Goal: Information Seeking & Learning: Learn about a topic

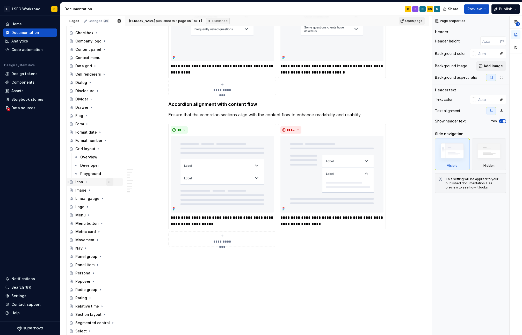
scroll to position [398, 0]
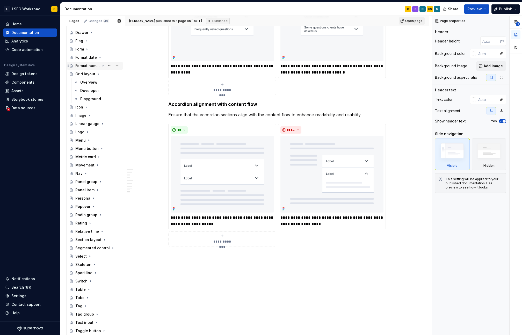
click at [92, 65] on div "Format number" at bounding box center [87, 65] width 25 height 5
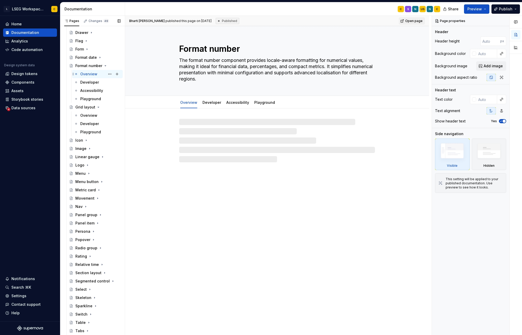
click at [87, 74] on div "Overview" at bounding box center [88, 73] width 17 height 5
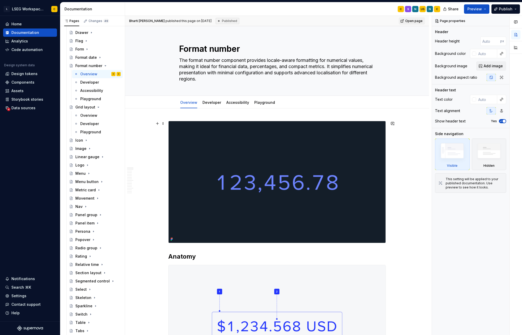
type textarea "*"
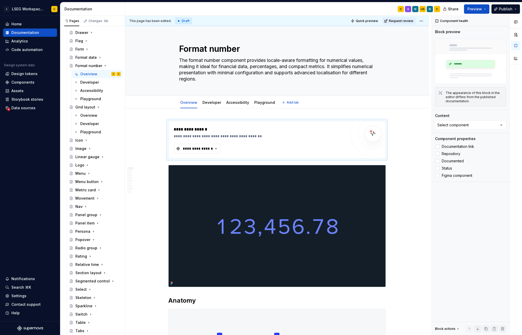
type textarea "*"
click at [216, 151] on button "**********" at bounding box center [197, 148] width 47 height 9
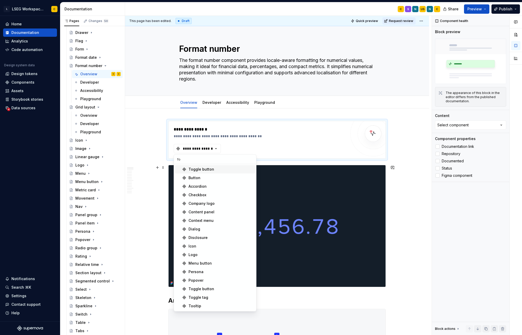
type input "f"
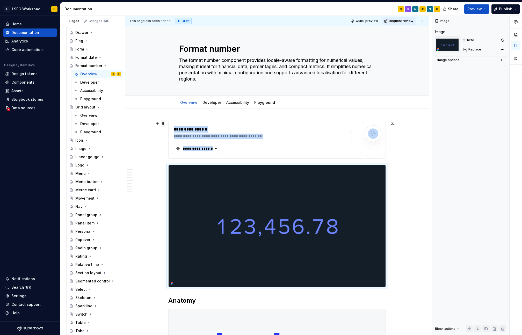
click at [164, 125] on span at bounding box center [163, 123] width 4 height 7
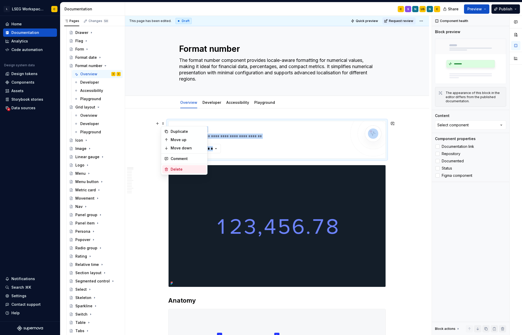
click at [180, 170] on div "Delete" at bounding box center [188, 169] width 34 height 5
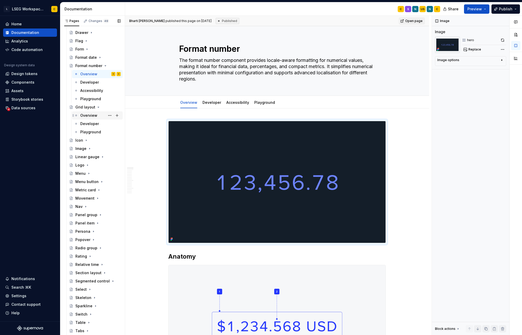
click at [88, 117] on div "Overview" at bounding box center [88, 115] width 17 height 5
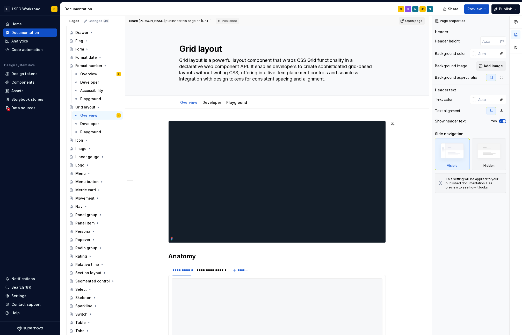
type textarea "*"
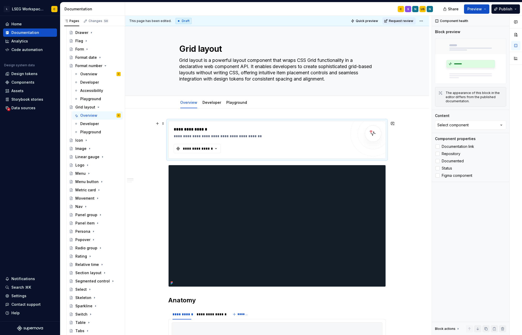
click at [225, 149] on div "**********" at bounding box center [260, 139] width 172 height 27
type textarea "*"
click at [221, 149] on div "**********" at bounding box center [260, 139] width 172 height 27
click at [220, 150] on button "**********" at bounding box center [197, 148] width 47 height 9
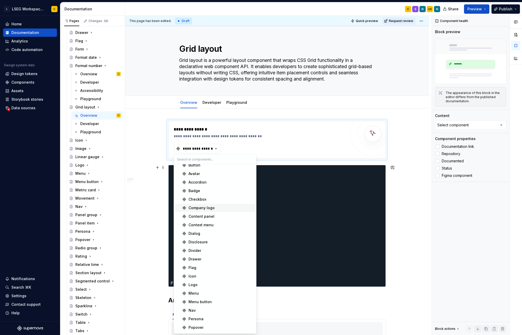
scroll to position [19, 0]
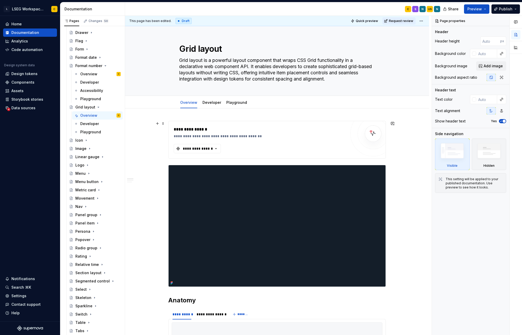
click at [164, 124] on span at bounding box center [163, 123] width 4 height 7
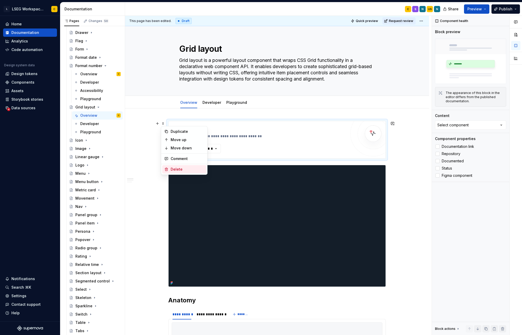
click at [183, 170] on div "Delete" at bounding box center [188, 169] width 34 height 5
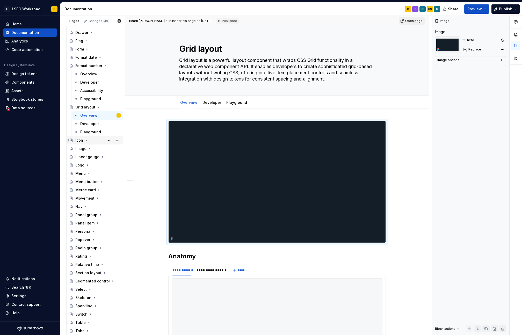
click at [87, 140] on icon "Page tree" at bounding box center [86, 140] width 4 height 4
click at [87, 148] on div "Overview" at bounding box center [88, 148] width 17 height 5
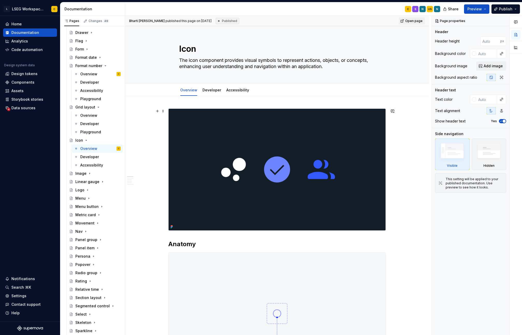
type textarea "*"
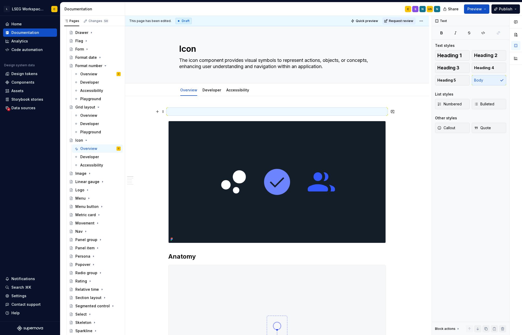
click at [301, 111] on p at bounding box center [276, 111] width 217 height 6
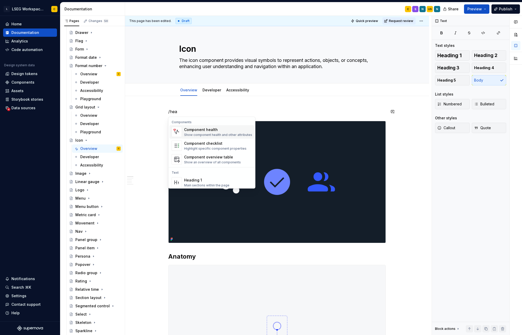
click at [205, 129] on div "Component health" at bounding box center [218, 129] width 68 height 5
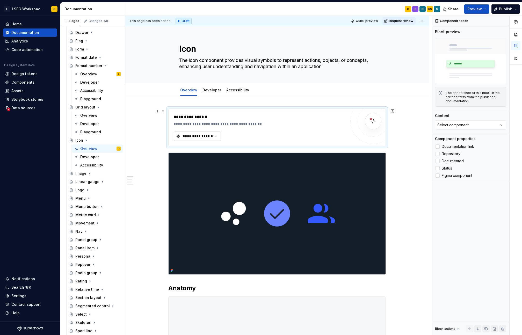
click at [205, 138] on div "**********" at bounding box center [197, 136] width 31 height 5
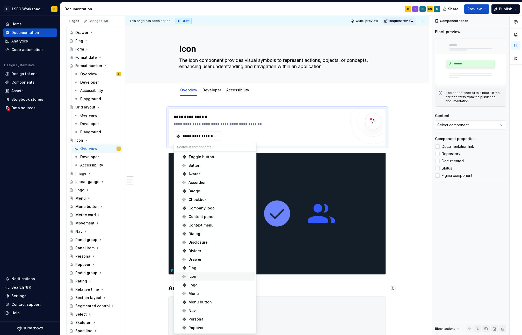
click at [209, 279] on span "Icon" at bounding box center [215, 276] width 80 height 8
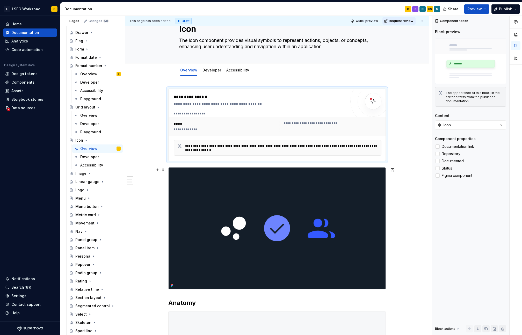
scroll to position [84, 0]
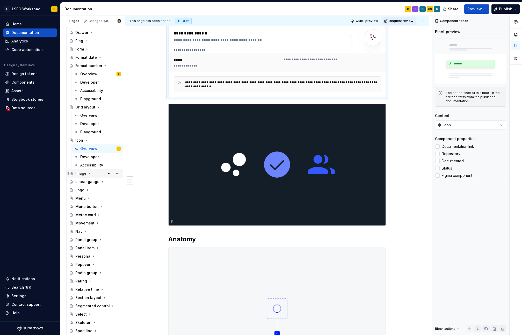
click at [85, 174] on div "Image" at bounding box center [80, 173] width 11 height 5
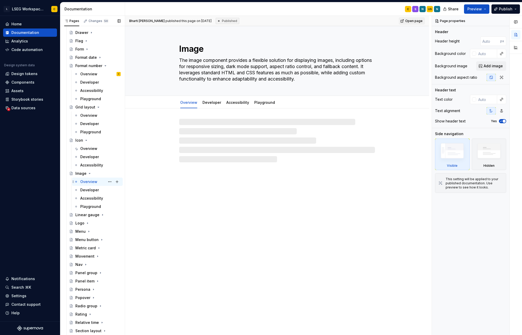
click at [89, 182] on div "Overview" at bounding box center [88, 181] width 17 height 5
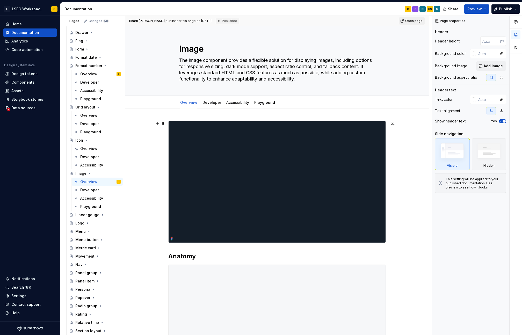
click at [338, 149] on img at bounding box center [276, 181] width 217 height 121
type textarea "*"
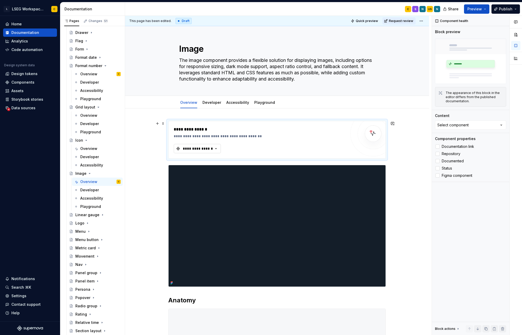
click at [210, 149] on div "**********" at bounding box center [197, 148] width 31 height 5
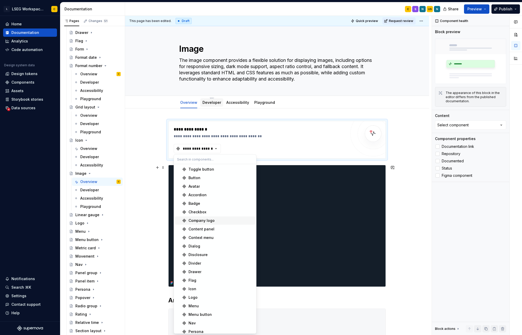
type textarea "*"
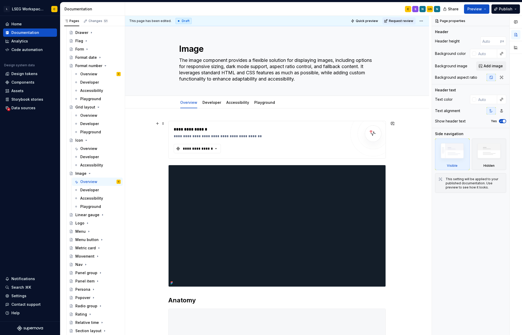
click at [163, 123] on span at bounding box center [163, 123] width 4 height 7
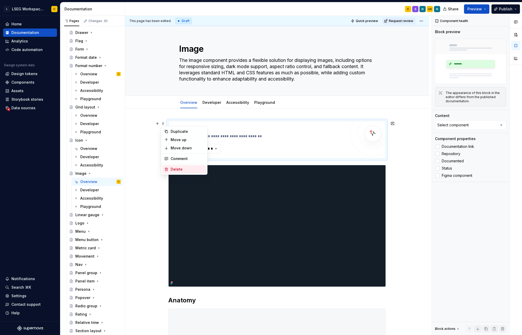
click at [175, 169] on div "Delete" at bounding box center [188, 169] width 34 height 5
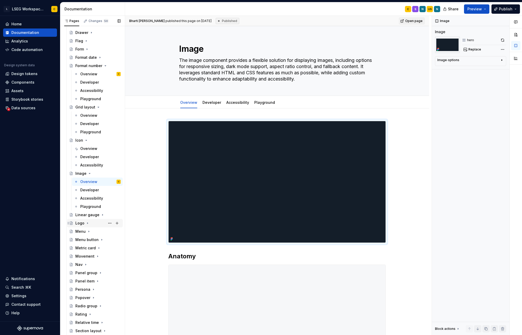
click at [85, 223] on div "Logo" at bounding box center [97, 222] width 45 height 7
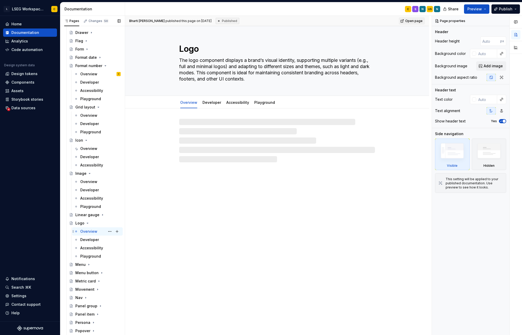
click at [87, 231] on div "Overview" at bounding box center [88, 231] width 17 height 5
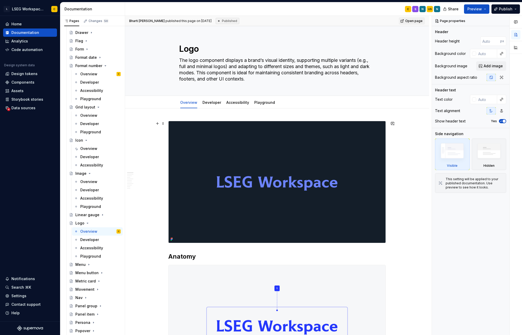
click at [379, 163] on img at bounding box center [276, 182] width 217 height 122
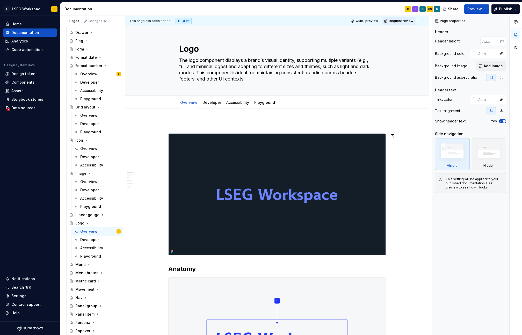
type textarea "*"
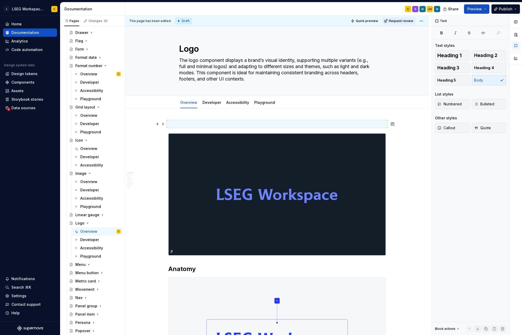
click at [306, 124] on p at bounding box center [276, 124] width 217 height 6
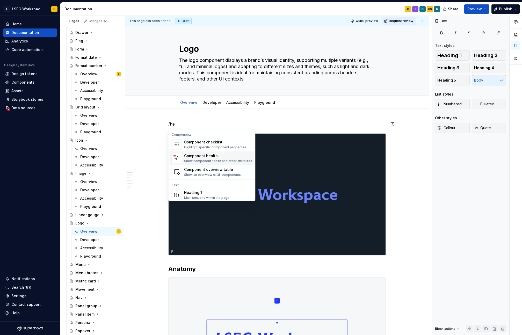
click at [220, 159] on div "Show component health and other attributes" at bounding box center [218, 161] width 68 height 4
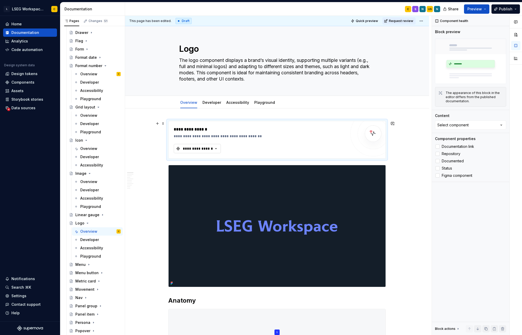
click at [212, 150] on div "**********" at bounding box center [197, 148] width 31 height 5
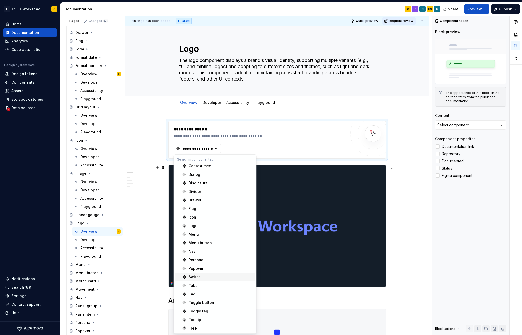
scroll to position [69, 0]
click at [199, 230] on div "Logo" at bounding box center [220, 228] width 65 height 5
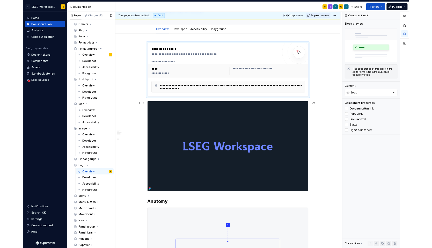
scroll to position [66, 0]
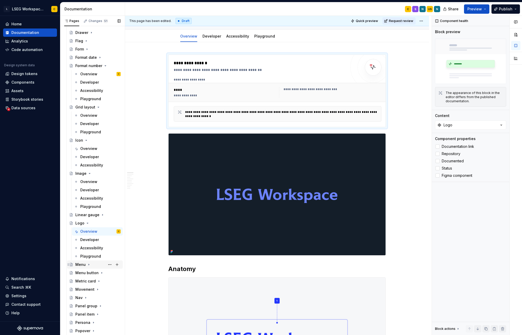
click at [81, 264] on div "Menu" at bounding box center [80, 264] width 10 height 5
click at [92, 274] on div "Overview" at bounding box center [88, 272] width 17 height 5
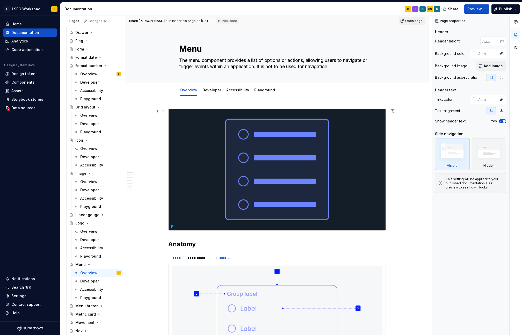
type textarea "*"
click at [267, 147] on img at bounding box center [276, 170] width 217 height 122
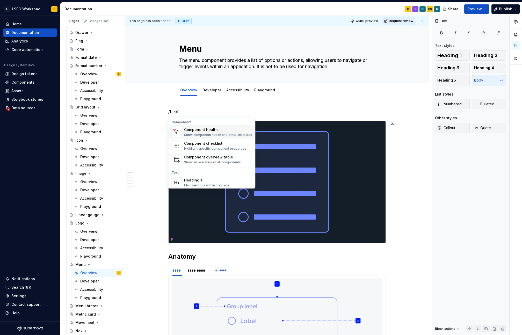
click at [232, 136] on div "Show component health and other attributes" at bounding box center [218, 135] width 68 height 4
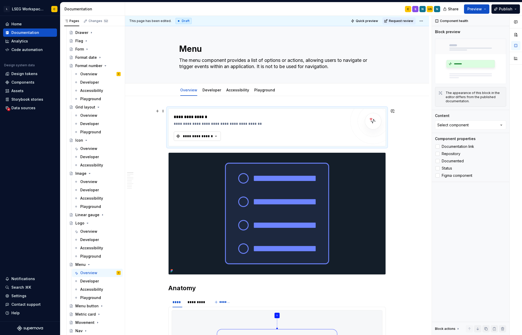
click at [214, 139] on button "**********" at bounding box center [197, 135] width 47 height 9
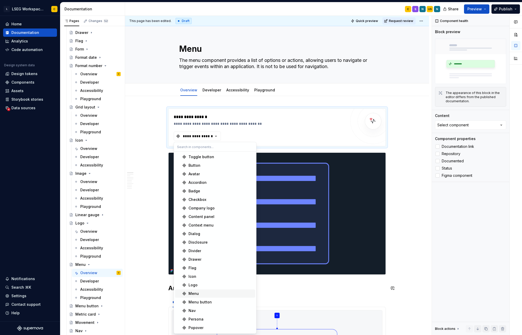
click at [202, 293] on div "Menu" at bounding box center [220, 293] width 65 height 5
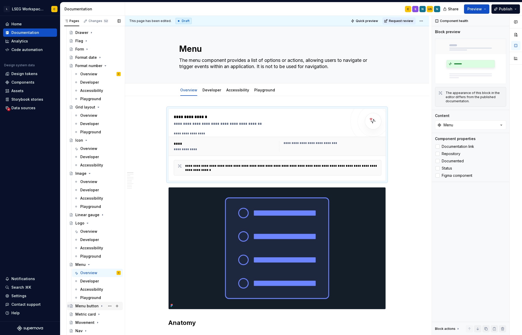
click at [97, 305] on div "Menu button" at bounding box center [86, 305] width 23 height 5
click at [94, 314] on div "Overview" at bounding box center [88, 314] width 17 height 5
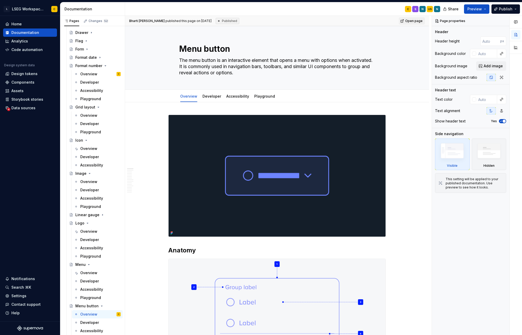
type textarea "*"
click at [280, 155] on img at bounding box center [276, 176] width 217 height 122
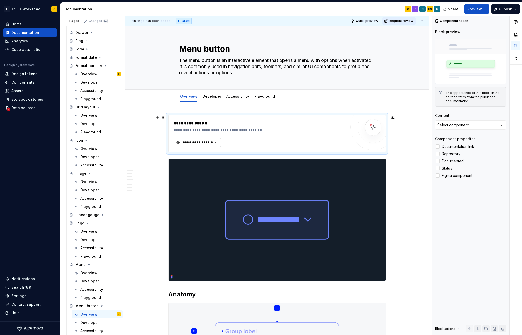
click at [188, 144] on div "**********" at bounding box center [197, 142] width 31 height 5
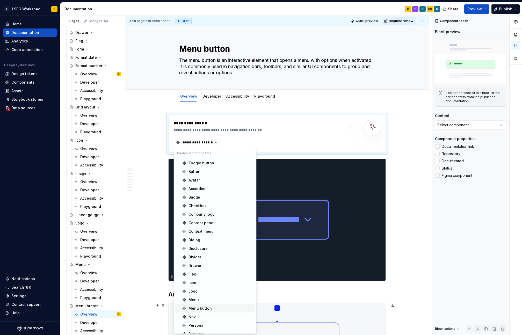
click at [208, 307] on div "Menu button" at bounding box center [199, 308] width 23 height 5
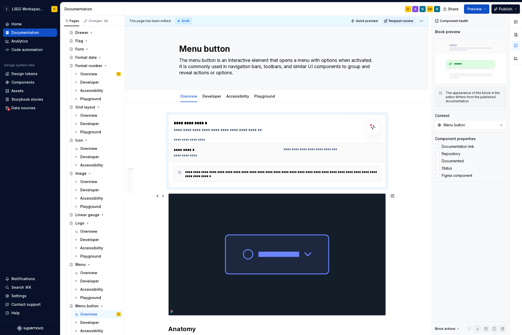
click at [369, 20] on span "Quick preview" at bounding box center [367, 21] width 22 height 4
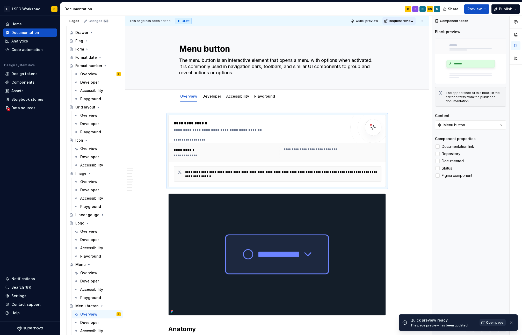
click at [488, 320] on link "Open page" at bounding box center [492, 322] width 26 height 7
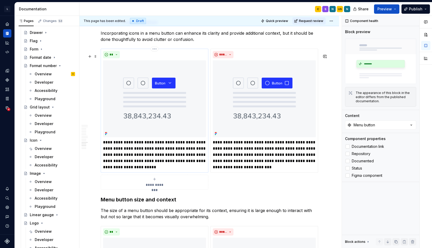
scroll to position [1658, 0]
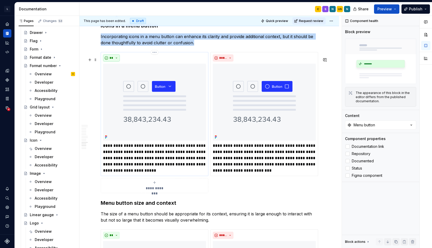
click at [117, 62] on button "**" at bounding box center [111, 57] width 17 height 7
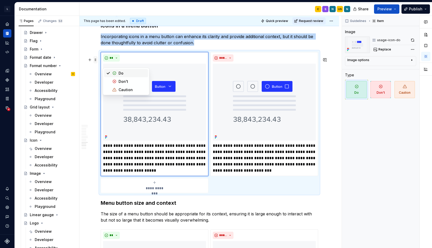
click at [97, 62] on span at bounding box center [95, 59] width 4 height 7
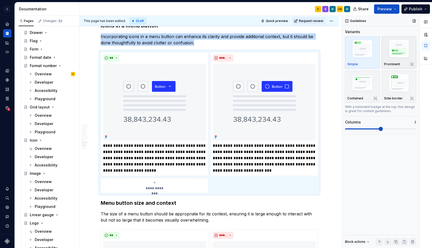
click at [400, 52] on img "button" at bounding box center [399, 49] width 30 height 23
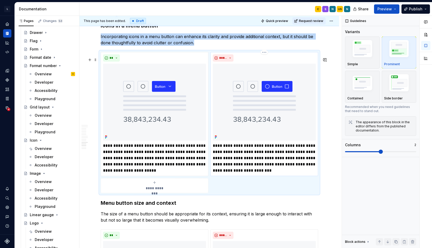
click at [300, 114] on img at bounding box center [264, 102] width 103 height 77
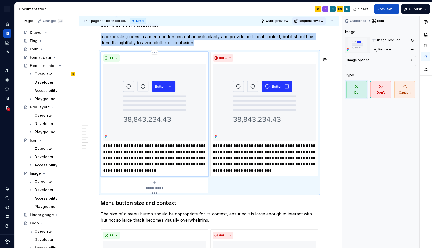
click at [200, 93] on img at bounding box center [154, 102] width 103 height 77
click at [95, 60] on span at bounding box center [95, 59] width 4 height 7
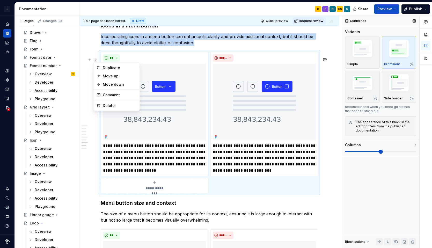
click at [393, 56] on img "button" at bounding box center [399, 49] width 30 height 23
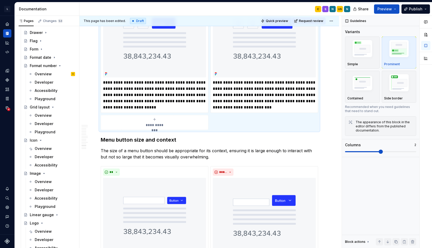
scroll to position [1745, 0]
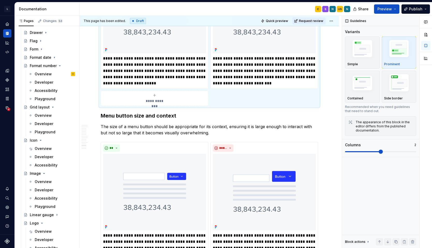
click at [280, 22] on span "Quick preview" at bounding box center [277, 21] width 22 height 4
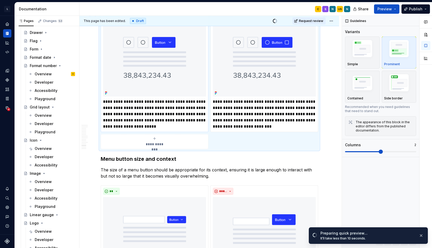
scroll to position [1695, 0]
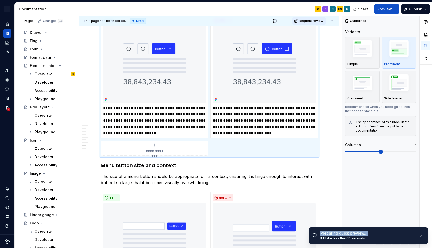
drag, startPoint x: 374, startPoint y: 232, endPoint x: 376, endPoint y: 221, distance: 11.3
click at [376, 221] on ul "Preparing quick preview… It’ll take less than 10 seconds." at bounding box center [368, 234] width 127 height 27
click at [408, 236] on span "Open page" at bounding box center [404, 235] width 17 height 4
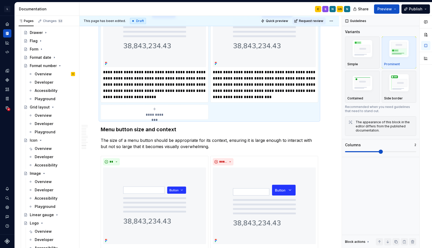
scroll to position [1756, 0]
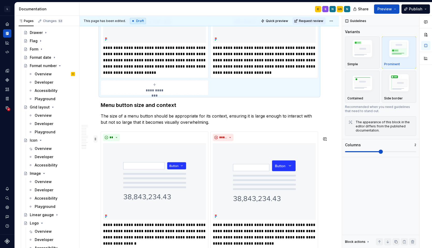
click at [96, 139] on span at bounding box center [95, 138] width 4 height 7
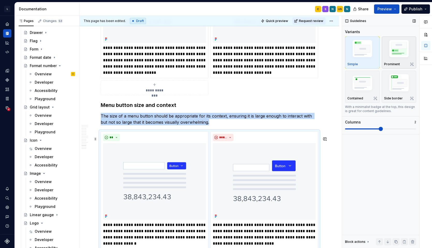
scroll to position [1779, 0]
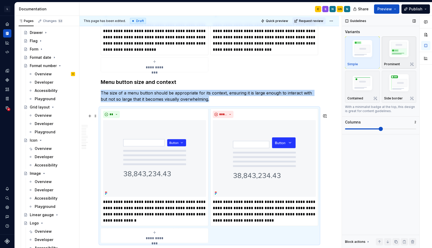
click at [391, 55] on img "button" at bounding box center [399, 49] width 30 height 23
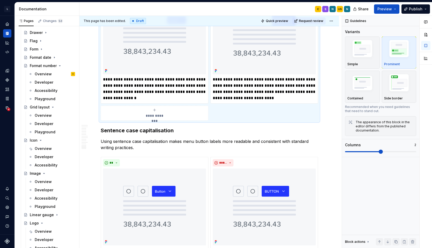
scroll to position [1927, 0]
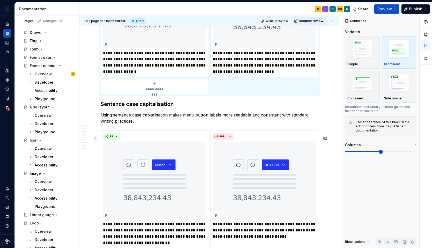
click at [96, 141] on span at bounding box center [95, 138] width 4 height 7
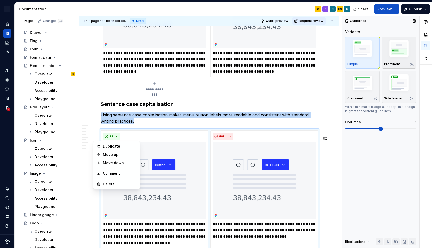
click at [394, 51] on img "button" at bounding box center [399, 49] width 30 height 23
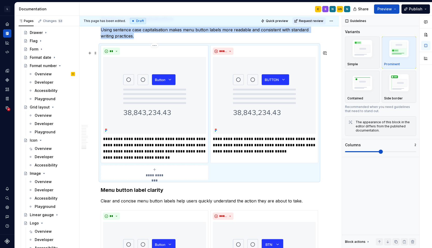
scroll to position [2062, 0]
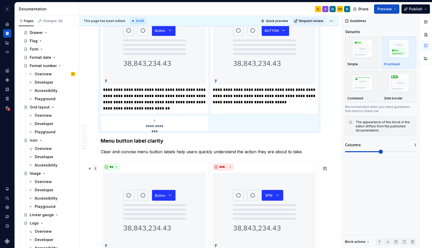
click at [96, 170] on span at bounding box center [95, 168] width 4 height 7
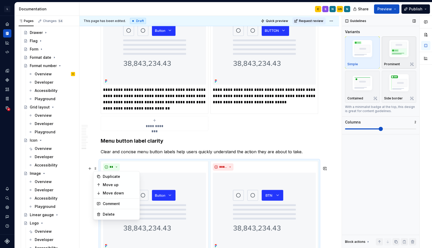
click at [394, 51] on img "button" at bounding box center [399, 49] width 30 height 23
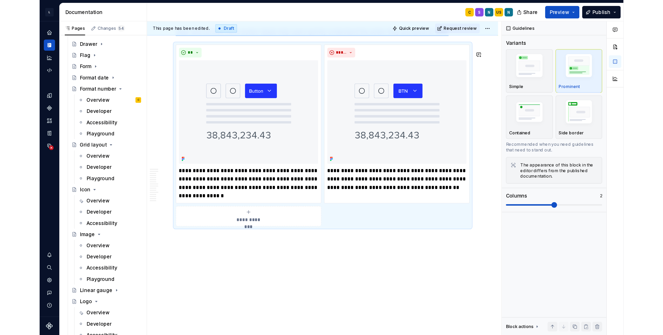
scroll to position [2085, 0]
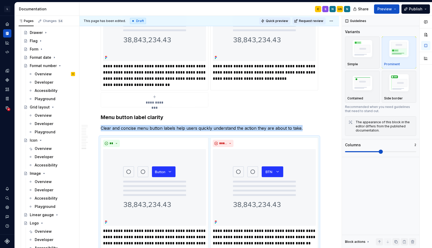
click at [278, 20] on span "Quick preview" at bounding box center [277, 21] width 22 height 4
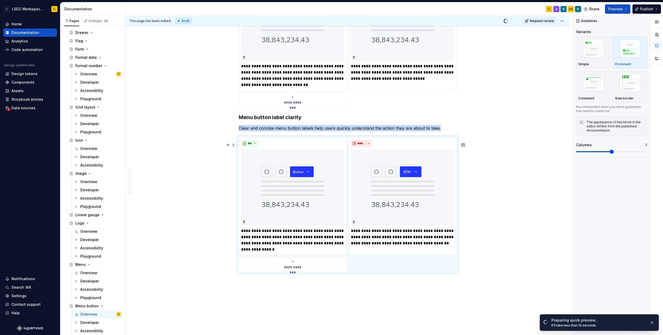
scroll to position [2088, 0]
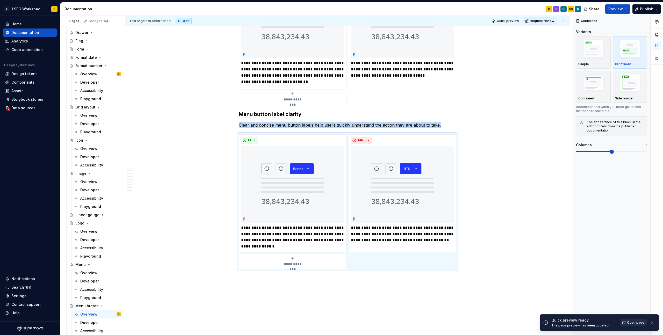
click at [641, 323] on span "Open page" at bounding box center [635, 322] width 17 height 4
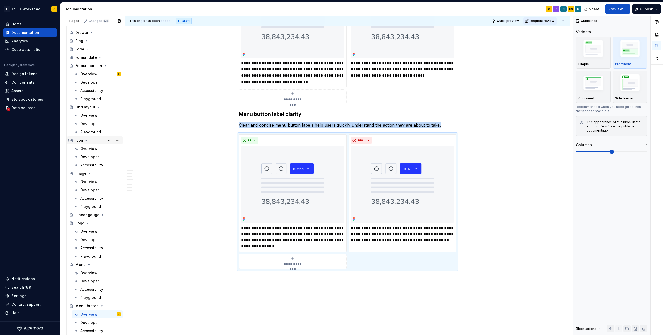
scroll to position [345, 0]
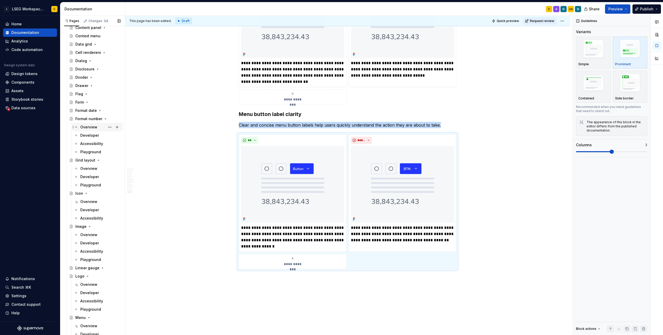
click at [89, 127] on div "Overview" at bounding box center [88, 126] width 17 height 5
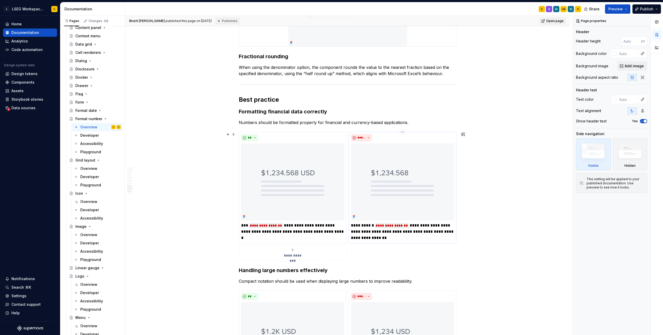
scroll to position [1593, 0]
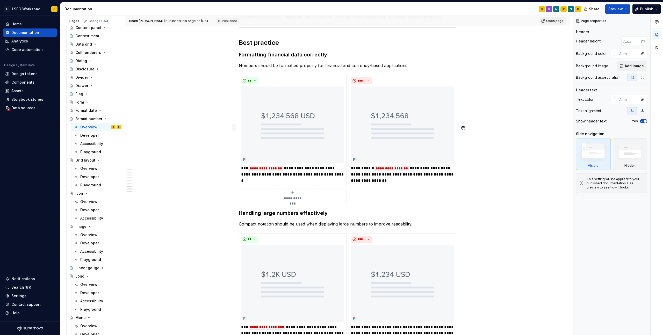
click at [233, 128] on span at bounding box center [233, 127] width 4 height 7
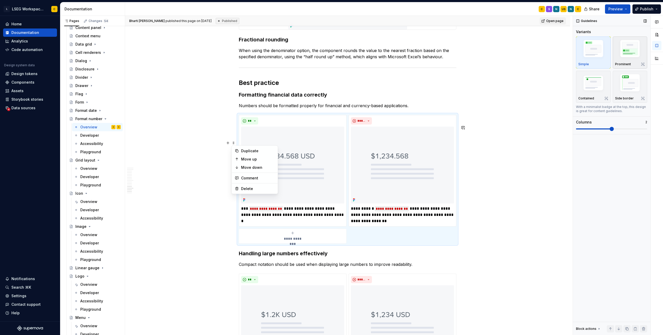
click at [625, 53] on img "button" at bounding box center [630, 49] width 30 height 23
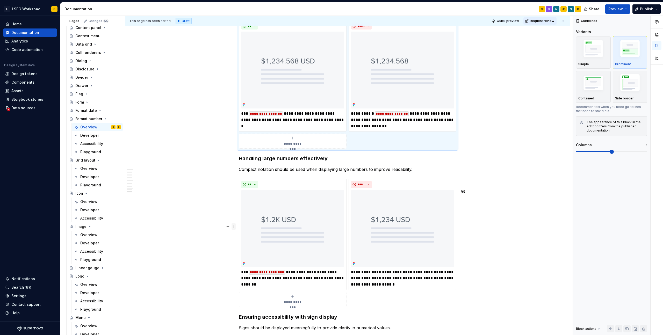
scroll to position [1844, 0]
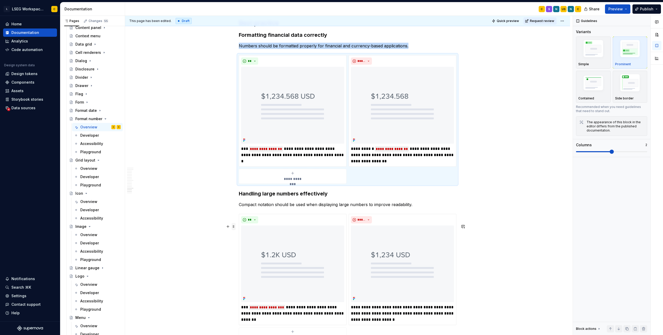
click at [234, 228] on span at bounding box center [233, 226] width 4 height 7
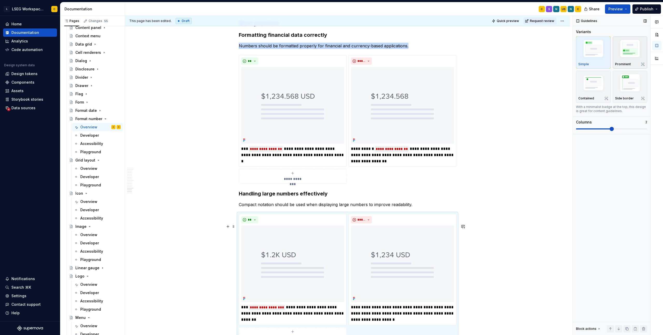
click at [631, 61] on div "Prominent" at bounding box center [630, 52] width 30 height 27
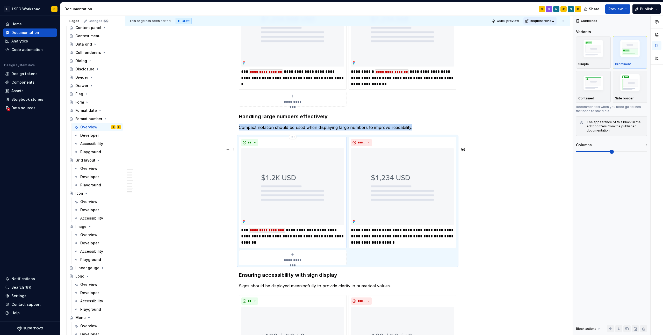
scroll to position [1972, 0]
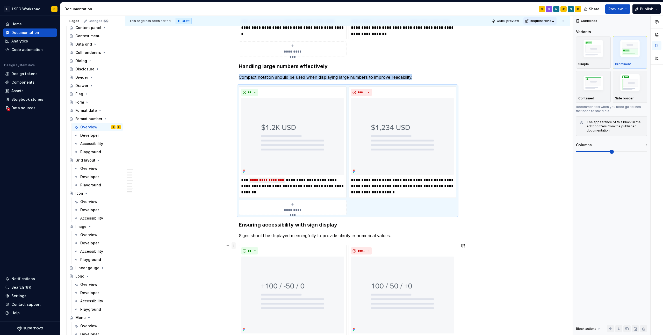
click at [233, 247] on span at bounding box center [233, 245] width 4 height 7
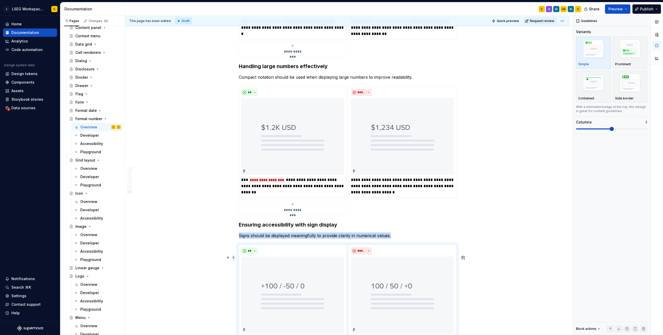
click at [234, 258] on span at bounding box center [233, 257] width 4 height 7
click at [623, 56] on img "button" at bounding box center [630, 49] width 30 height 23
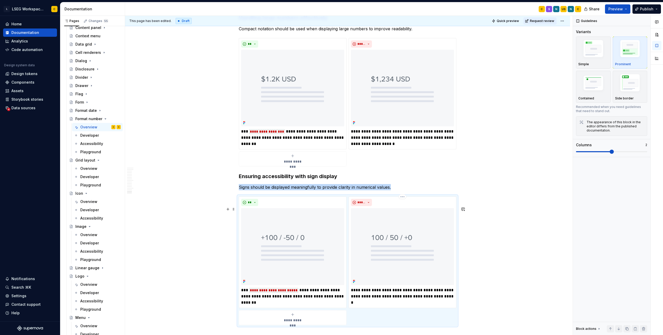
scroll to position [2148, 0]
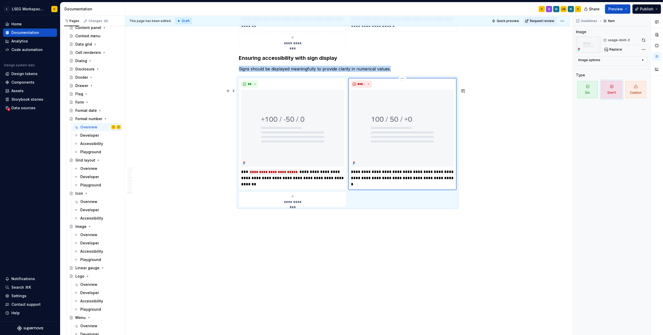
click at [402, 120] on img at bounding box center [402, 128] width 103 height 77
click at [306, 133] on img at bounding box center [292, 128] width 103 height 77
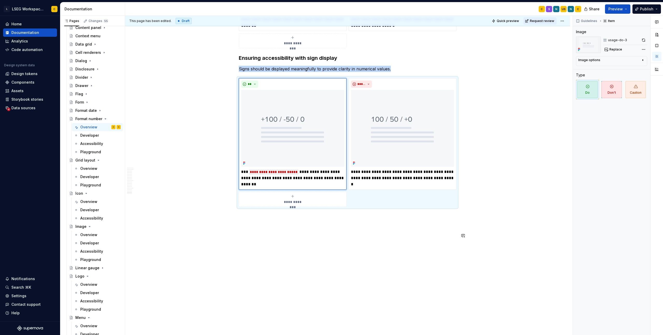
click at [400, 204] on div "**********" at bounding box center [347, 142] width 217 height 129
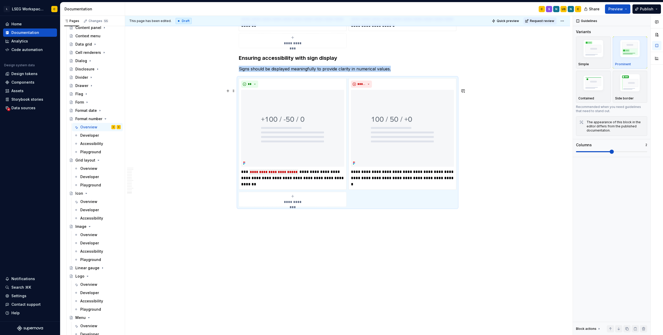
click at [421, 200] on div "**********" at bounding box center [347, 142] width 217 height 129
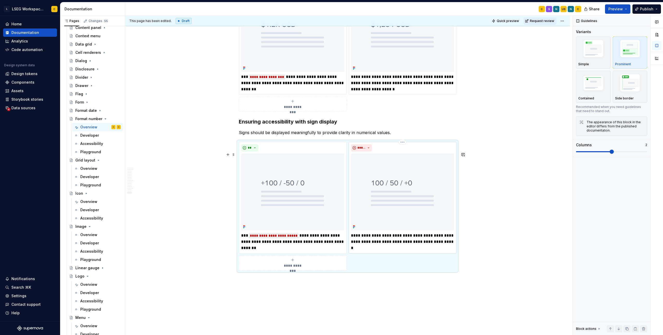
scroll to position [1991, 0]
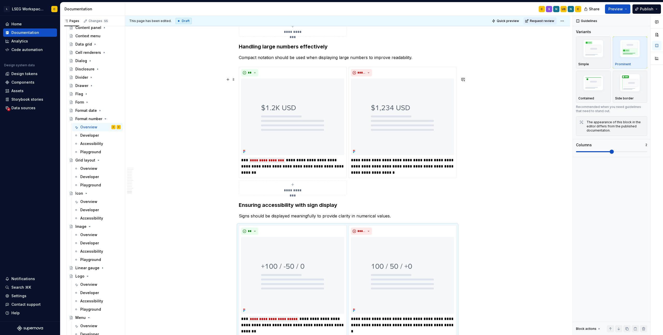
click at [425, 194] on div "**********" at bounding box center [347, 131] width 217 height 129
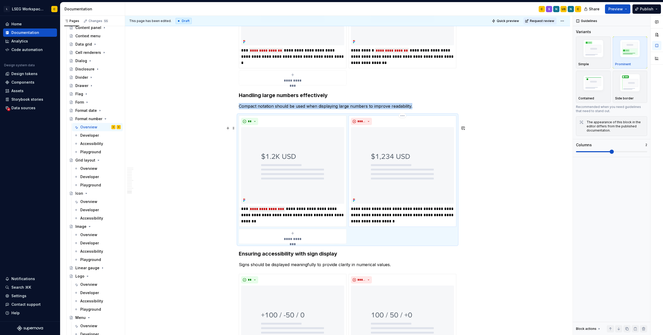
scroll to position [1856, 0]
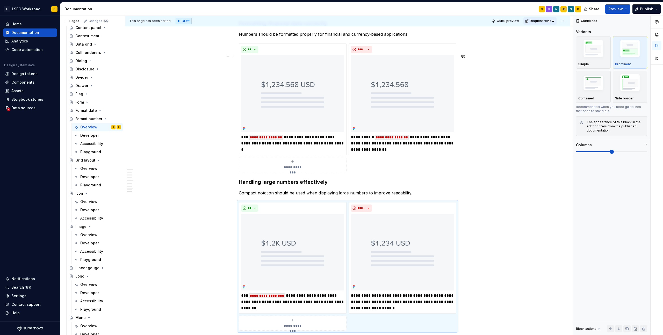
click at [404, 172] on div "**********" at bounding box center [347, 107] width 217 height 129
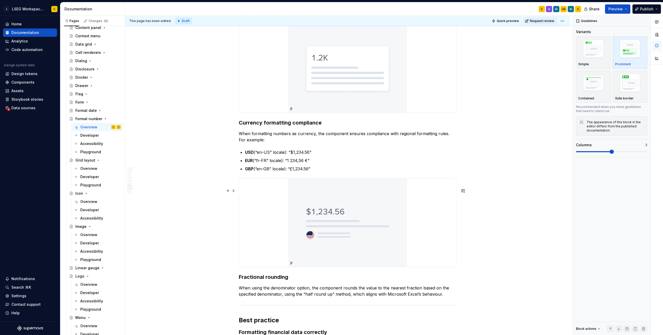
scroll to position [1544, 0]
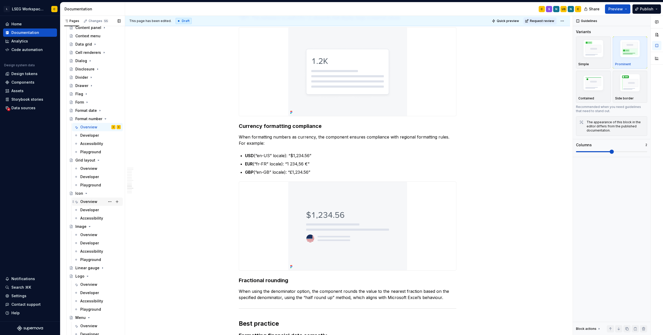
click at [88, 202] on div "Overview" at bounding box center [88, 201] width 17 height 5
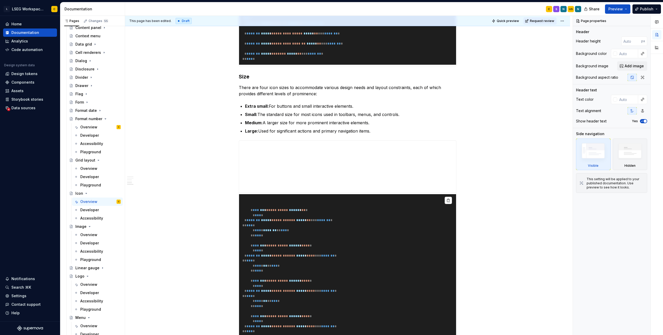
scroll to position [1045, 0]
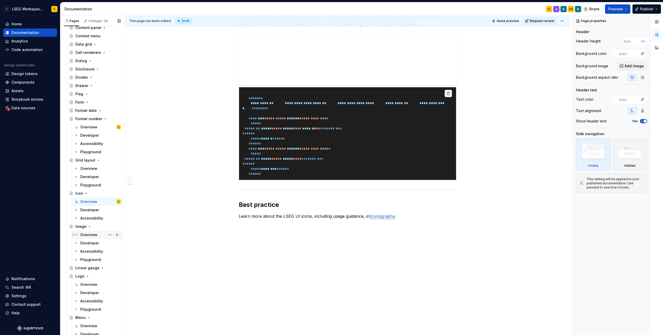
click at [90, 236] on div "Overview" at bounding box center [88, 234] width 17 height 5
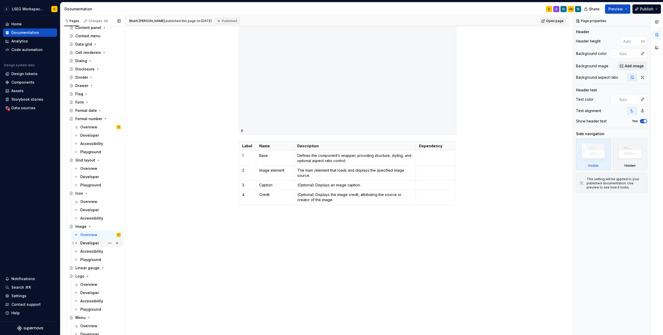
scroll to position [396, 0]
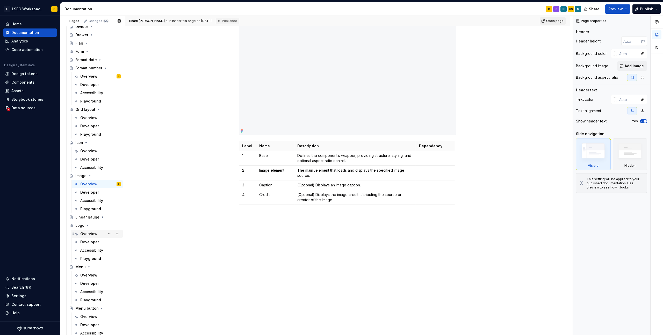
click at [92, 236] on div "Overview" at bounding box center [88, 233] width 17 height 5
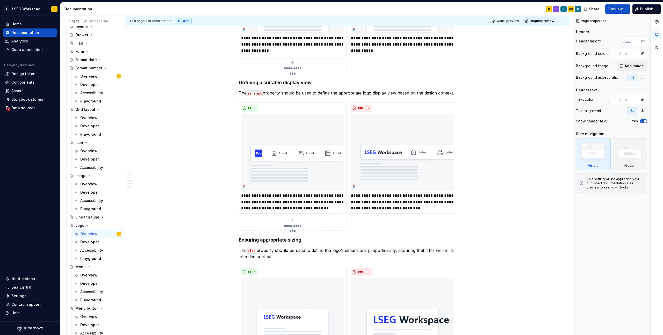
scroll to position [1428, 0]
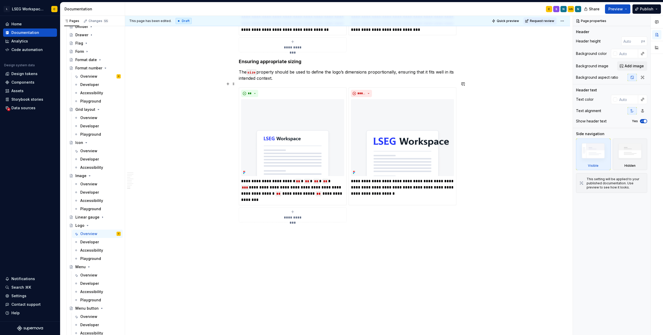
click at [435, 210] on div "**********" at bounding box center [347, 154] width 217 height 135
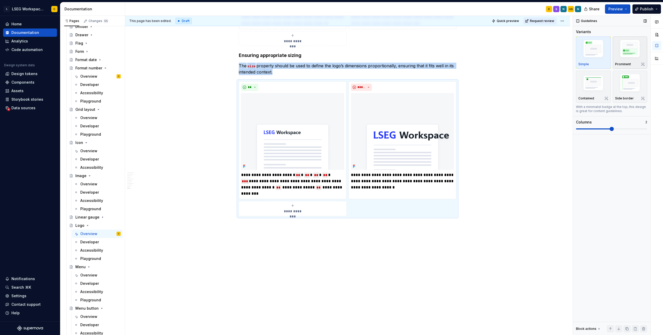
scroll to position [1469, 0]
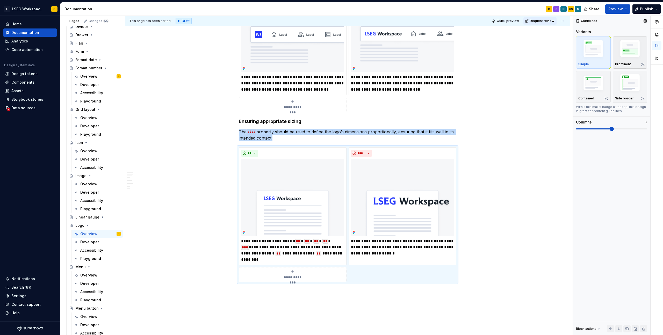
click at [634, 56] on img "button" at bounding box center [630, 49] width 30 height 23
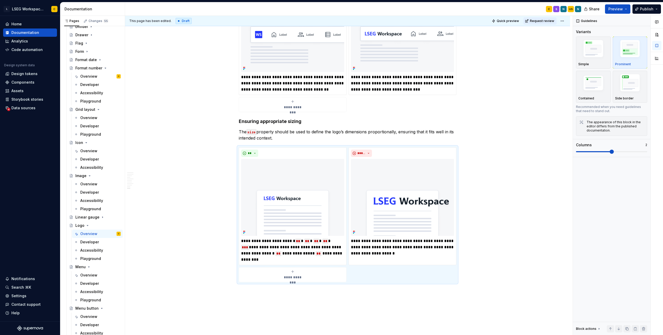
click at [430, 101] on div "**********" at bounding box center [347, 48] width 217 height 129
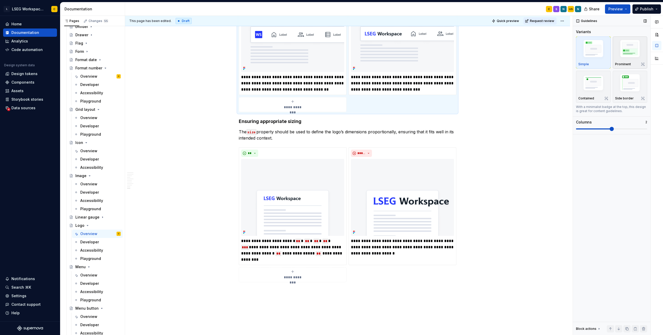
click at [640, 53] on img "button" at bounding box center [630, 49] width 30 height 23
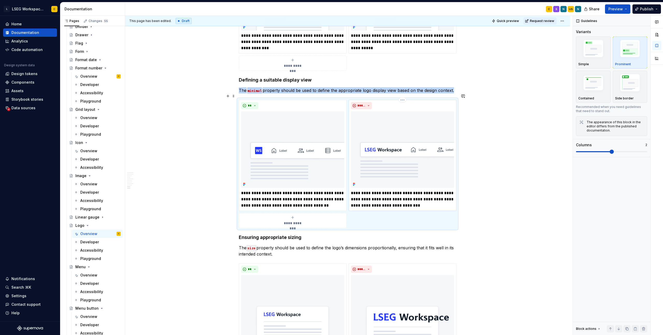
scroll to position [1278, 0]
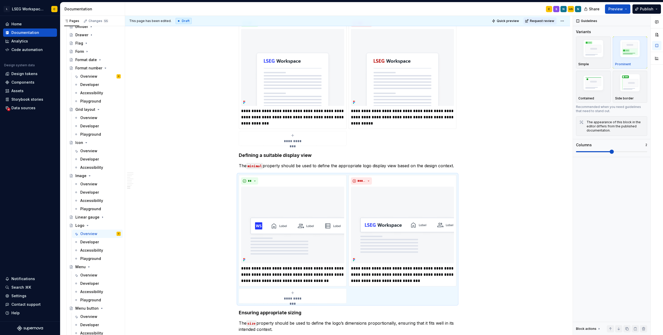
click at [434, 129] on div "**********" at bounding box center [347, 81] width 217 height 129
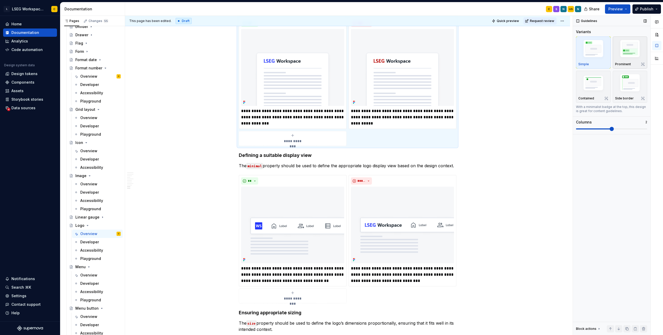
click at [630, 56] on img "button" at bounding box center [630, 49] width 30 height 23
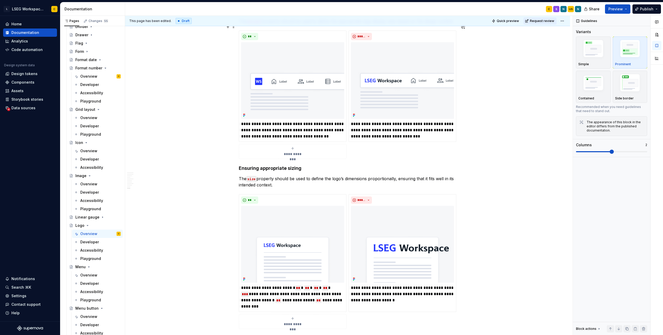
scroll to position [1529, 0]
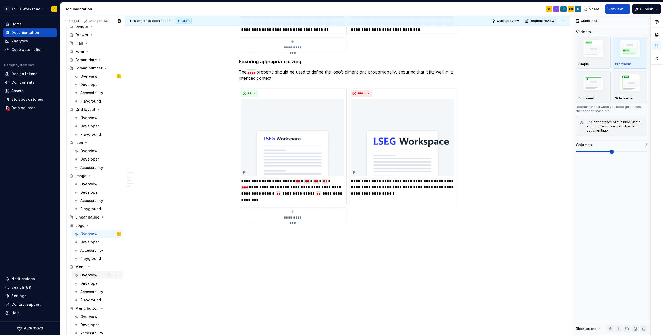
click at [90, 278] on div "Overview" at bounding box center [100, 274] width 40 height 7
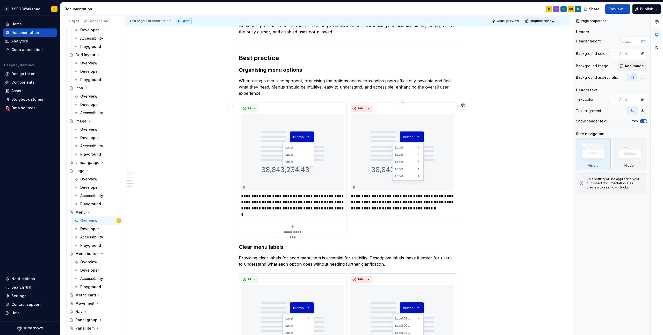
scroll to position [1328, 0]
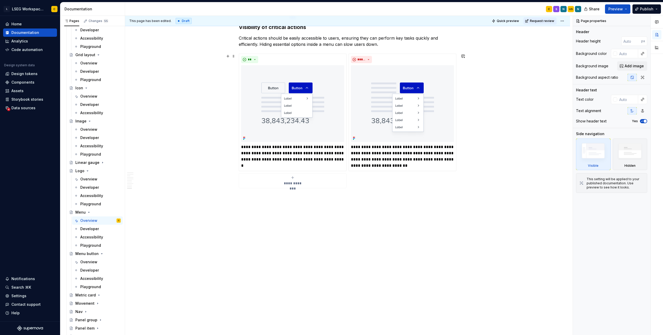
click at [422, 187] on div "**********" at bounding box center [347, 121] width 217 height 135
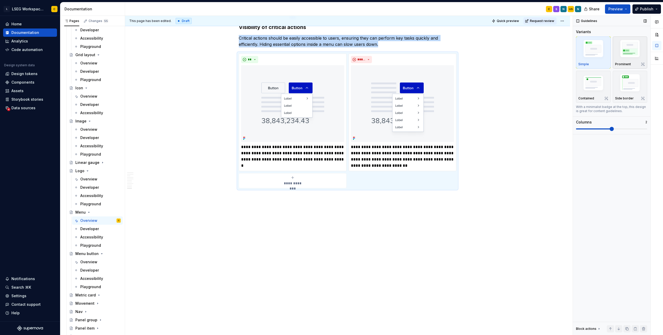
click at [627, 54] on img "button" at bounding box center [630, 49] width 30 height 23
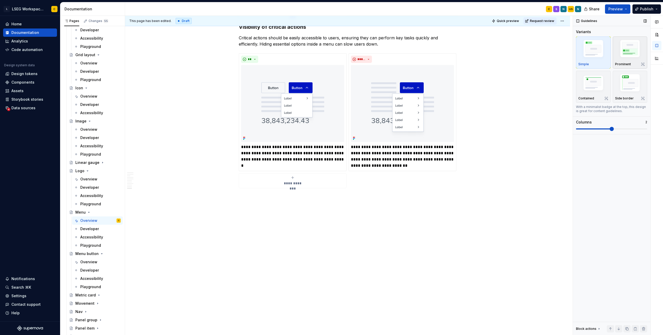
click at [623, 55] on img "button" at bounding box center [630, 49] width 30 height 23
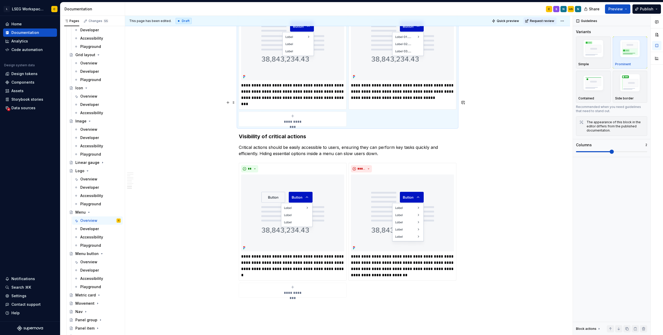
scroll to position [1639, 0]
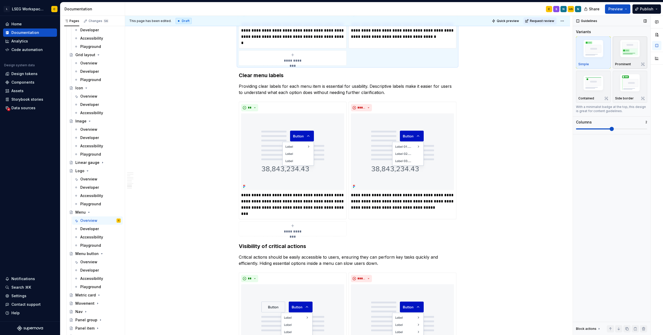
click at [616, 57] on img "button" at bounding box center [630, 49] width 30 height 23
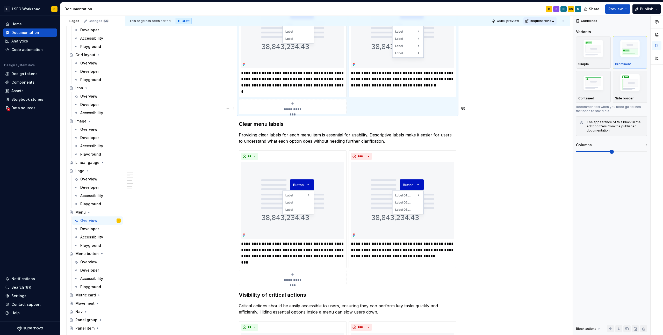
scroll to position [1477, 0]
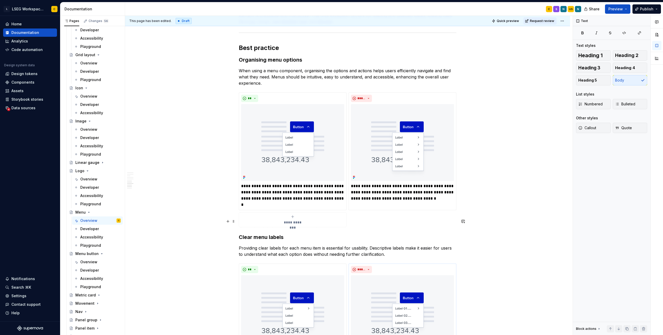
scroll to position [1640, 0]
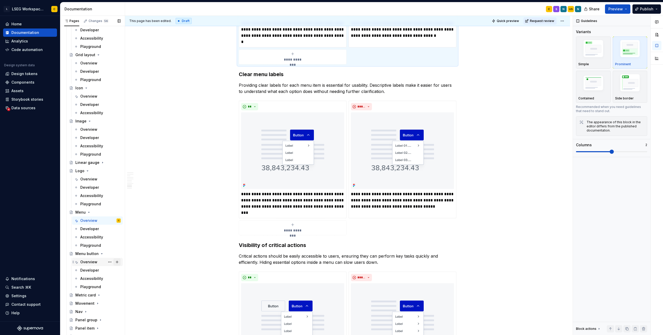
click at [87, 262] on div "Overview" at bounding box center [88, 261] width 17 height 5
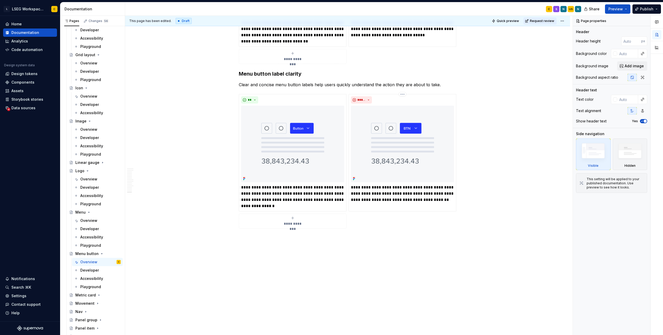
scroll to position [1981, 0]
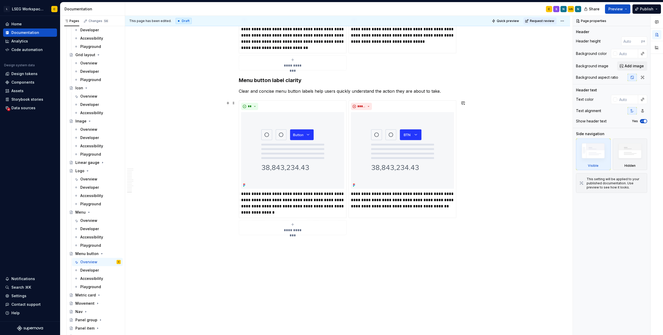
click at [421, 230] on div "**********" at bounding box center [347, 167] width 217 height 135
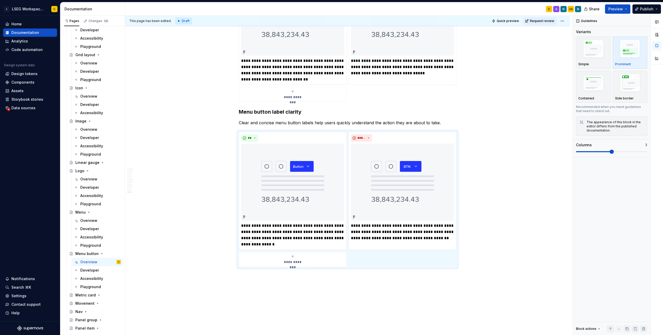
click at [418, 102] on div "**********" at bounding box center [347, 34] width 217 height 135
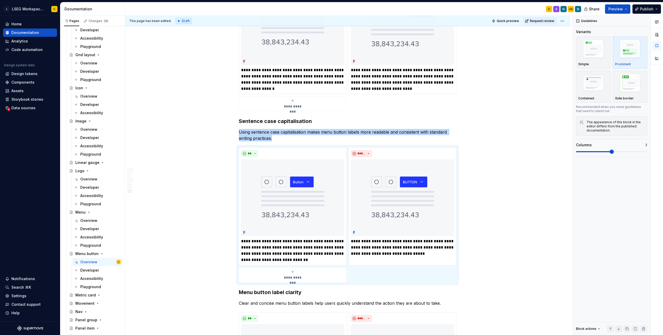
scroll to position [1808, 0]
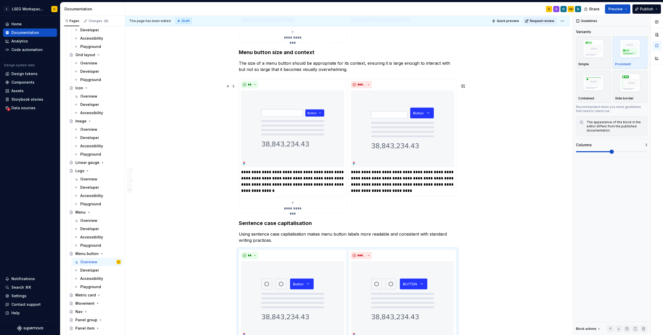
click at [418, 211] on div "**********" at bounding box center [347, 146] width 217 height 135
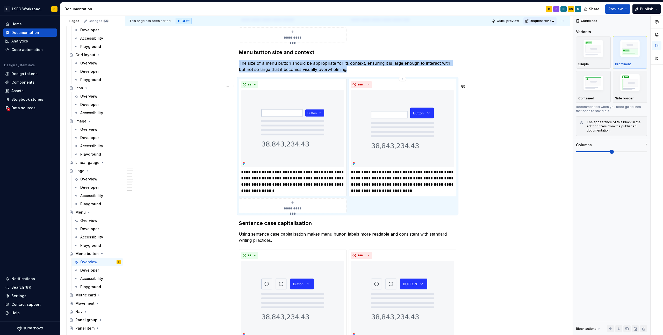
scroll to position [1699, 0]
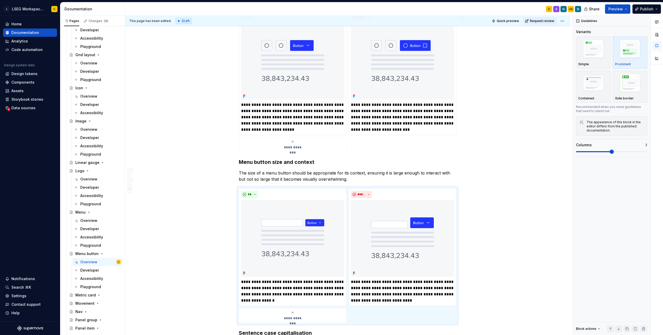
click at [403, 149] on div "**********" at bounding box center [347, 81] width 217 height 141
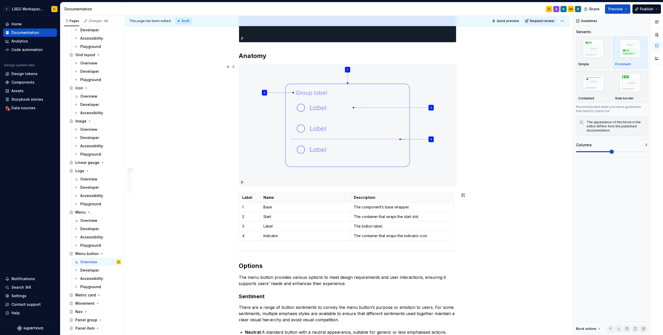
scroll to position [0, 0]
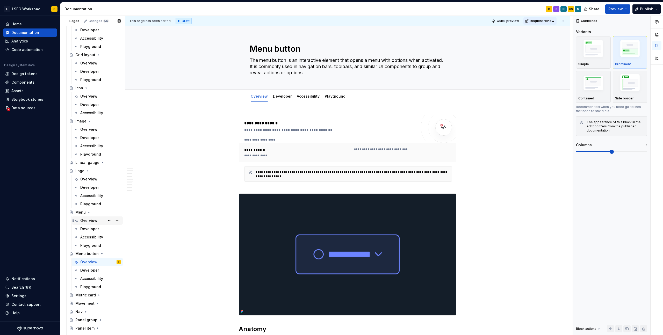
click at [88, 220] on div "Overview" at bounding box center [88, 220] width 17 height 5
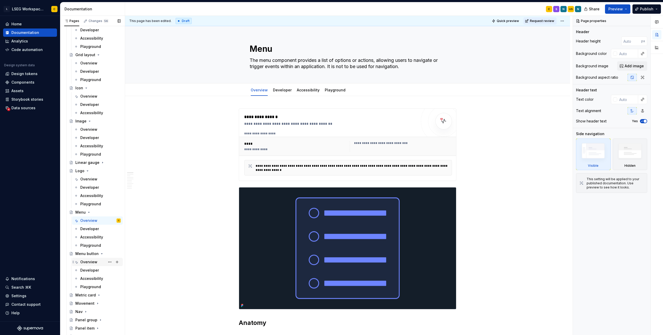
click at [83, 263] on div "Overview" at bounding box center [88, 261] width 17 height 5
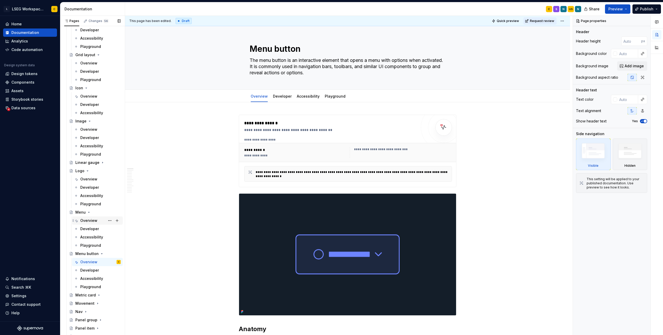
click at [89, 222] on div "Overview" at bounding box center [88, 220] width 17 height 5
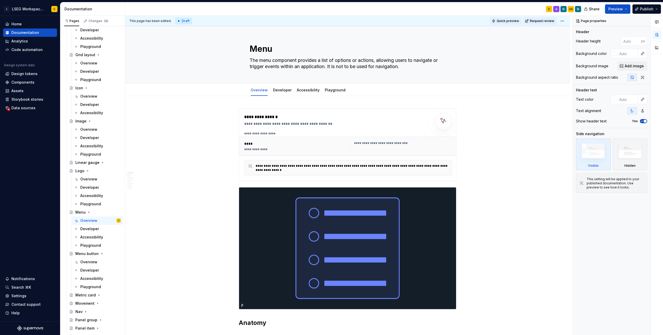
click at [506, 22] on span "Quick preview" at bounding box center [507, 21] width 22 height 4
click at [86, 178] on div "Overview" at bounding box center [88, 178] width 17 height 5
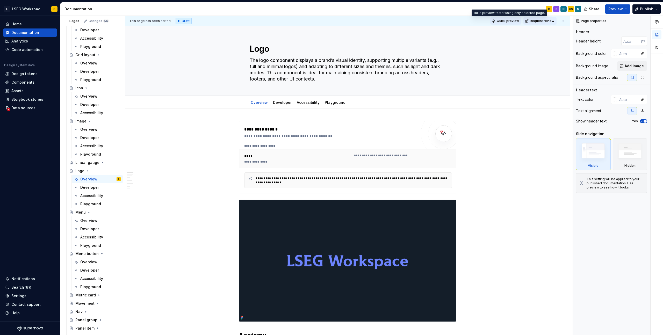
click at [506, 21] on span "Quick preview" at bounding box center [507, 21] width 22 height 4
click at [87, 163] on div "Linear gauge" at bounding box center [87, 162] width 24 height 5
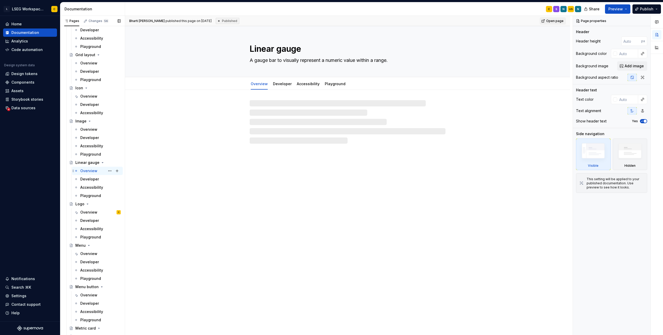
click at [87, 171] on div "Overview" at bounding box center [88, 170] width 17 height 5
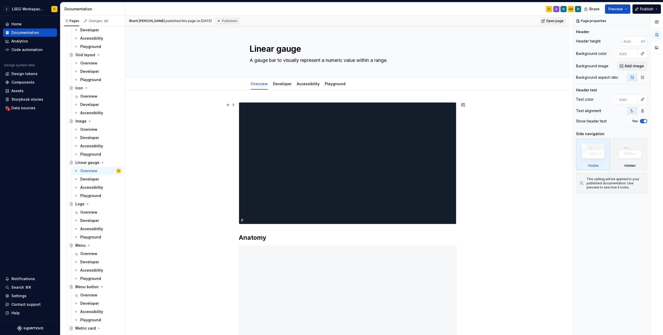
scroll to position [237, 0]
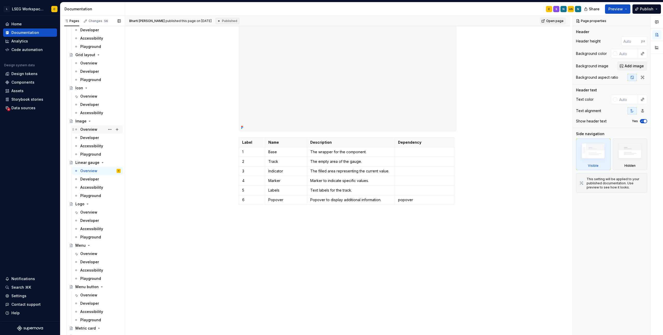
click at [91, 131] on div "Overview" at bounding box center [88, 129] width 17 height 5
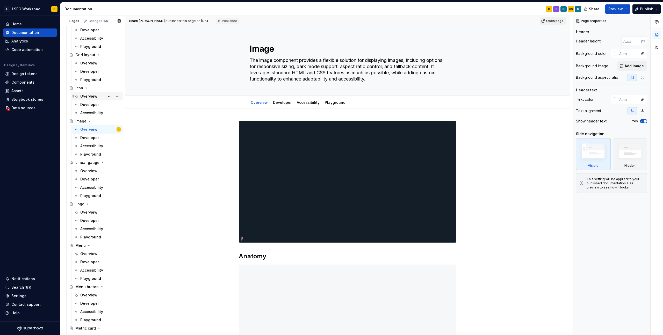
click at [88, 95] on div "Overview" at bounding box center [88, 96] width 17 height 5
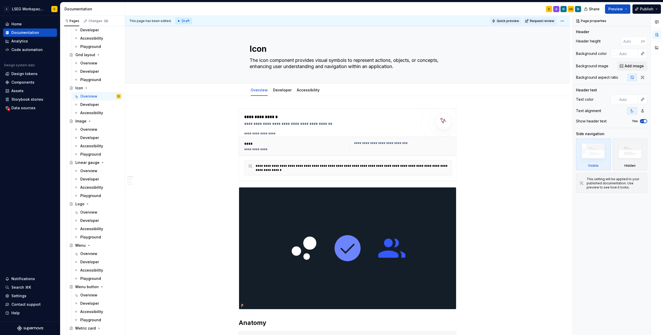
click at [505, 22] on span "Quick preview" at bounding box center [507, 21] width 22 height 4
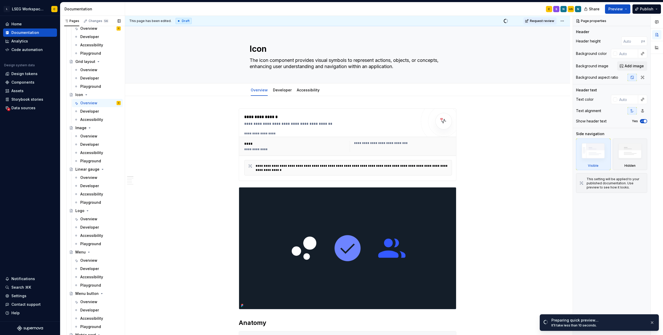
scroll to position [370, 0]
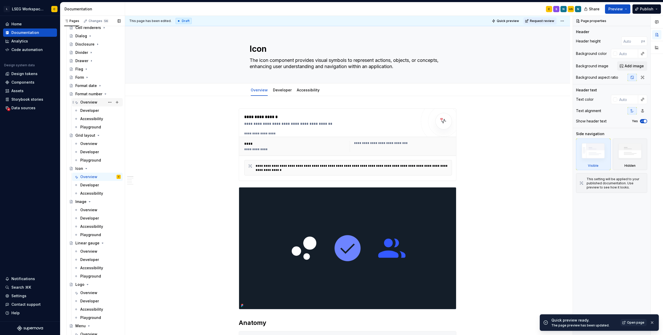
click at [90, 101] on div "Overview" at bounding box center [88, 102] width 17 height 5
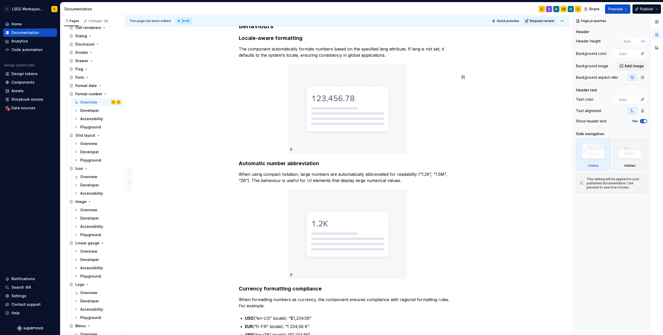
scroll to position [1275, 0]
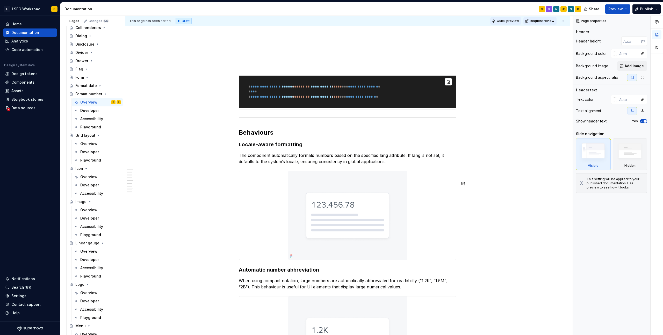
click at [512, 22] on span "Quick preview" at bounding box center [507, 21] width 22 height 4
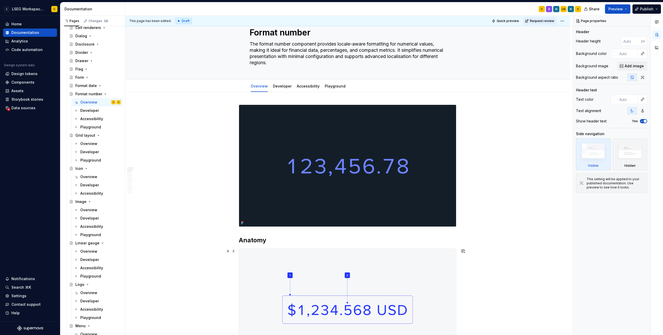
scroll to position [0, 0]
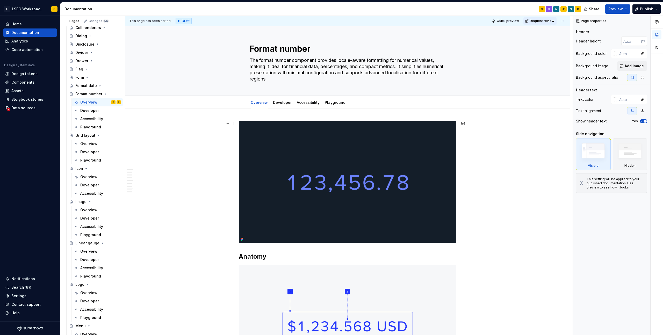
click at [488, 132] on div "This page has been edited. Draft Quick preview Request review Format number The…" at bounding box center [348, 175] width 447 height 319
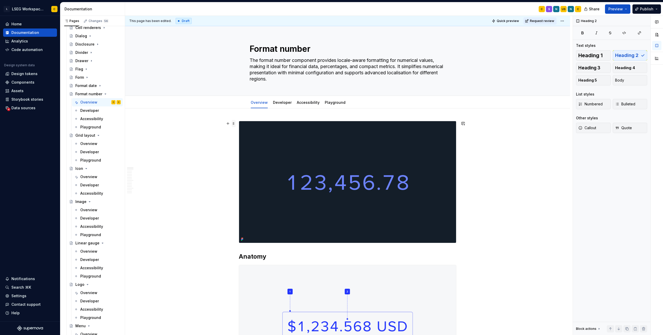
click at [234, 124] on span at bounding box center [233, 123] width 4 height 7
type textarea "*"
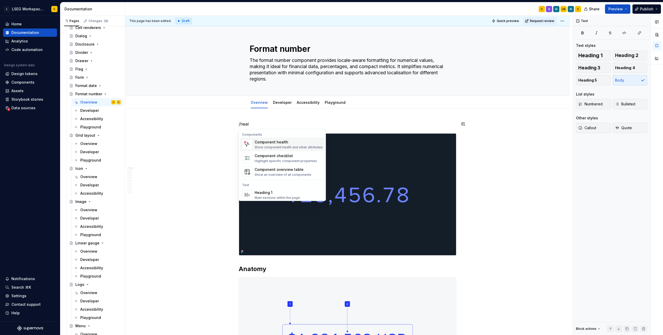
click at [274, 145] on div "Show component health and other attributes" at bounding box center [288, 147] width 68 height 4
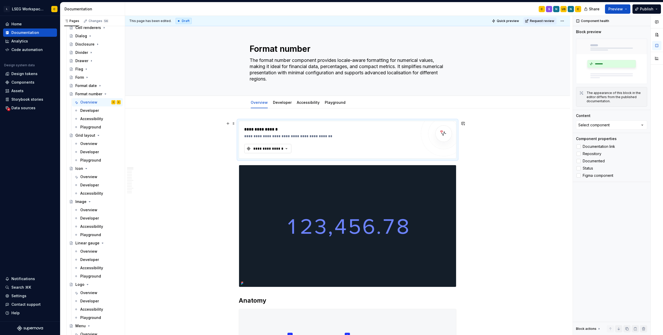
click at [274, 149] on div "**********" at bounding box center [268, 148] width 31 height 5
type textarea "*"
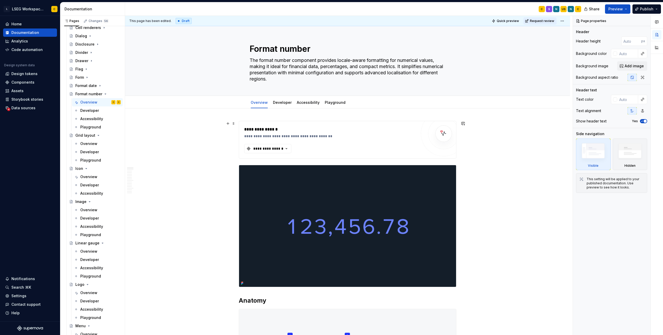
click at [233, 123] on span at bounding box center [233, 123] width 4 height 7
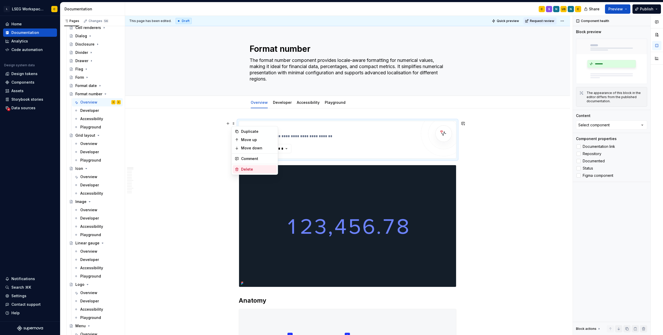
click at [242, 167] on div "Delete" at bounding box center [258, 169] width 34 height 5
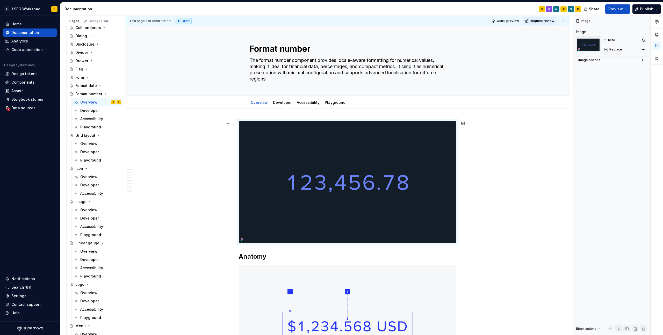
click at [488, 165] on div "This page has been edited. Draft Quick preview Request review Format number The…" at bounding box center [348, 175] width 447 height 319
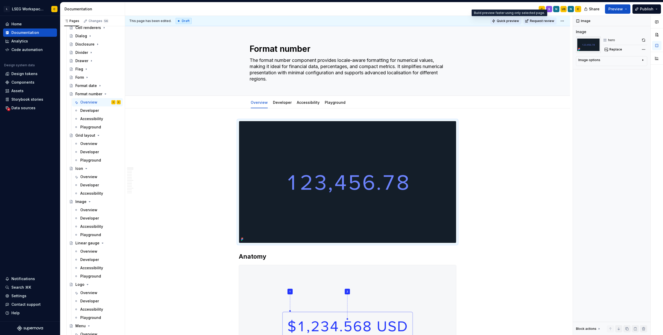
click at [506, 20] on span "Quick preview" at bounding box center [507, 21] width 22 height 4
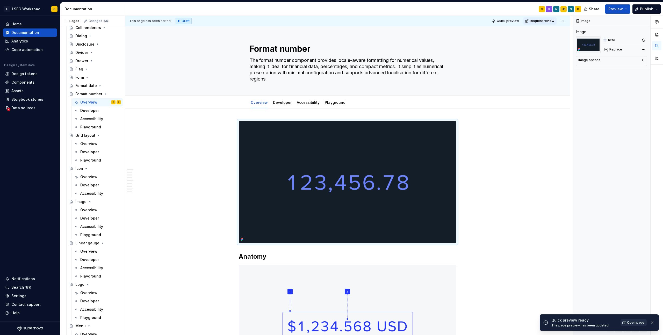
click at [637, 324] on span "Open page" at bounding box center [635, 322] width 17 height 4
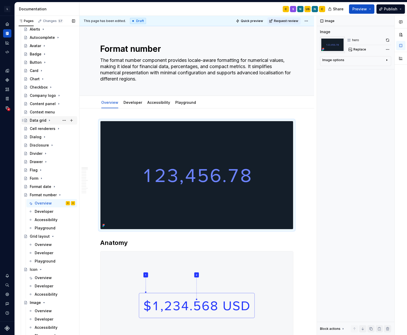
scroll to position [194, 0]
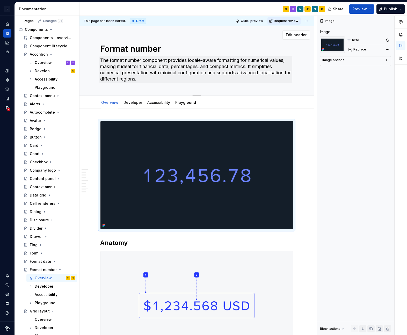
click at [44, 63] on div "Overview" at bounding box center [43, 62] width 17 height 5
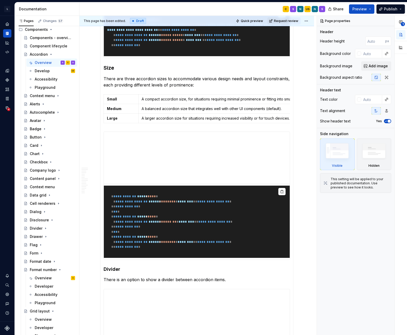
scroll to position [686, 0]
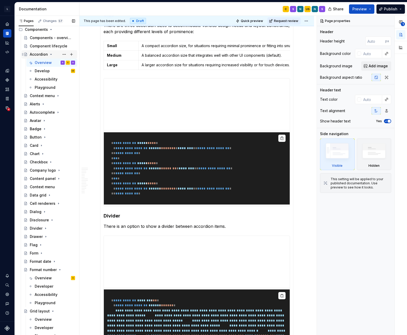
click at [32, 55] on div "Accordion" at bounding box center [39, 54] width 18 height 5
click at [51, 55] on icon "Page tree" at bounding box center [51, 54] width 4 height 4
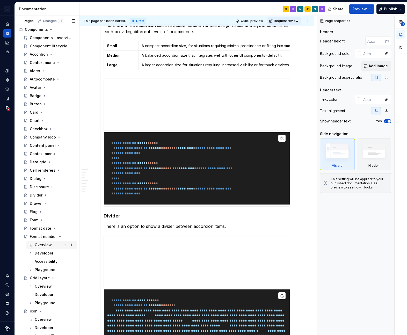
click at [45, 246] on div "Overview" at bounding box center [43, 244] width 17 height 5
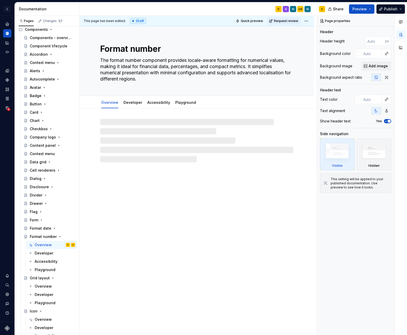
type textarea "*"
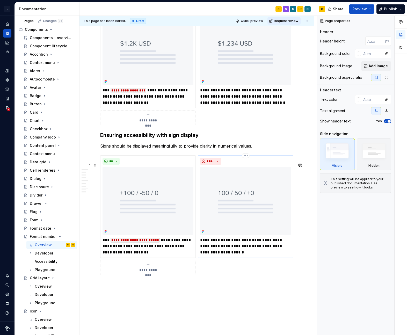
scroll to position [2128, 0]
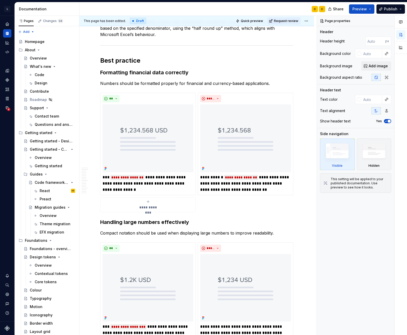
scroll to position [1912, 0]
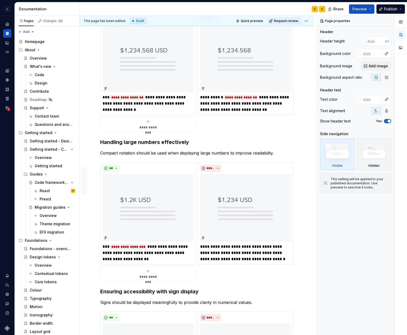
click at [255, 130] on div "**********" at bounding box center [196, 73] width 193 height 120
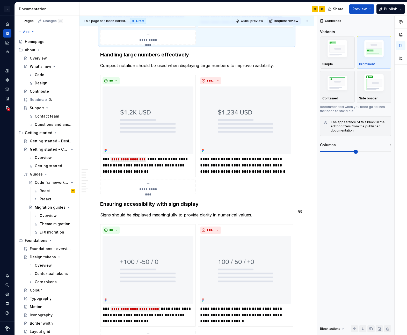
scroll to position [2074, 0]
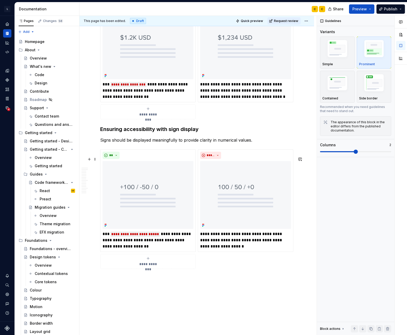
click at [245, 269] on div "**********" at bounding box center [196, 209] width 193 height 120
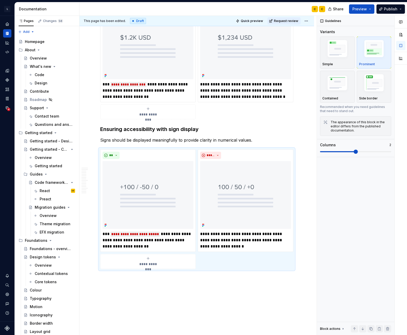
click at [247, 119] on div "**********" at bounding box center [196, 60] width 193 height 120
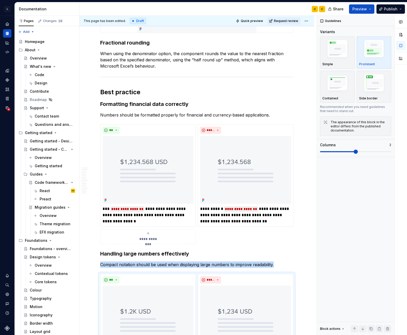
scroll to position [1902, 0]
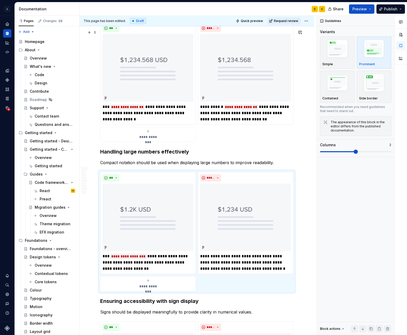
click at [240, 142] on div "**********" at bounding box center [196, 82] width 193 height 120
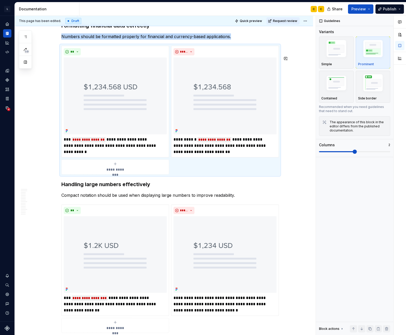
scroll to position [1852, 0]
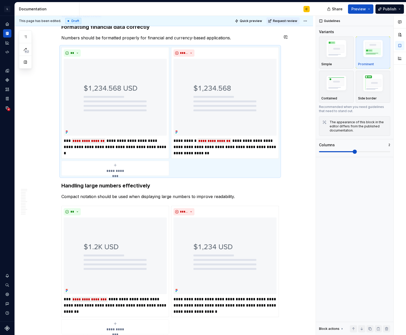
type textarea "*"
